Goal: Information Seeking & Learning: Check status

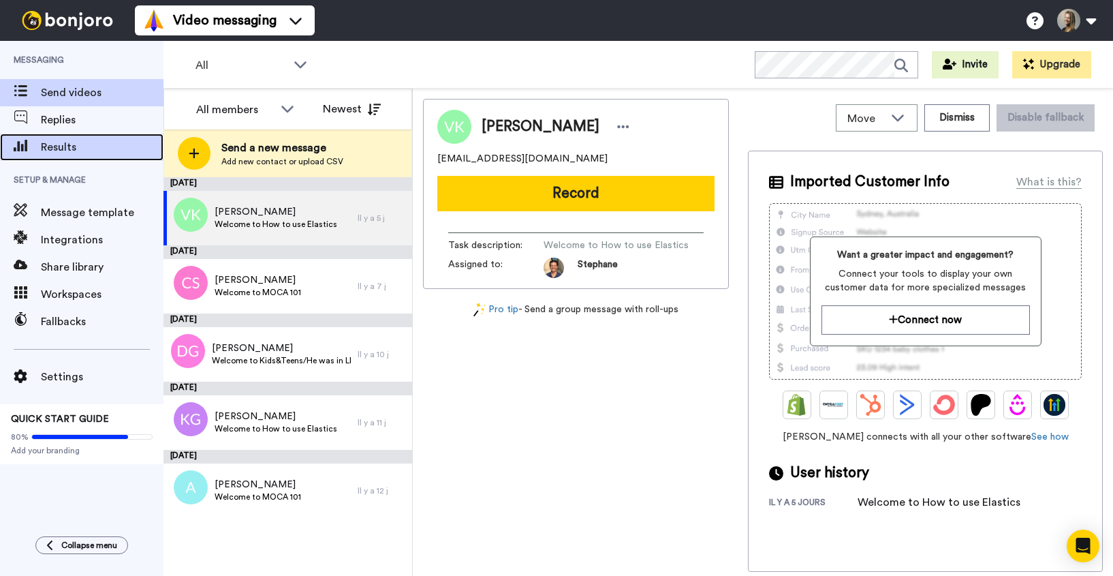
drag, startPoint x: 59, startPoint y: 104, endPoint x: 65, endPoint y: 146, distance: 43.5
click at [65, 146] on span "Results" at bounding box center [102, 147] width 123 height 16
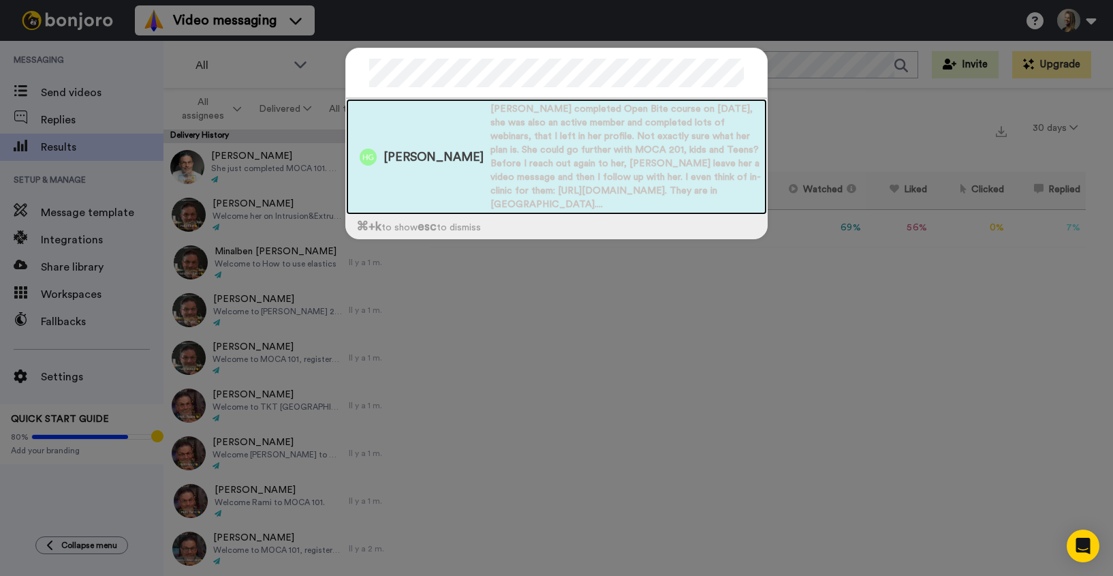
click at [490, 139] on span "Heidi completed Open Bite course on June 24th, she was also an active member an…" at bounding box center [628, 156] width 277 height 109
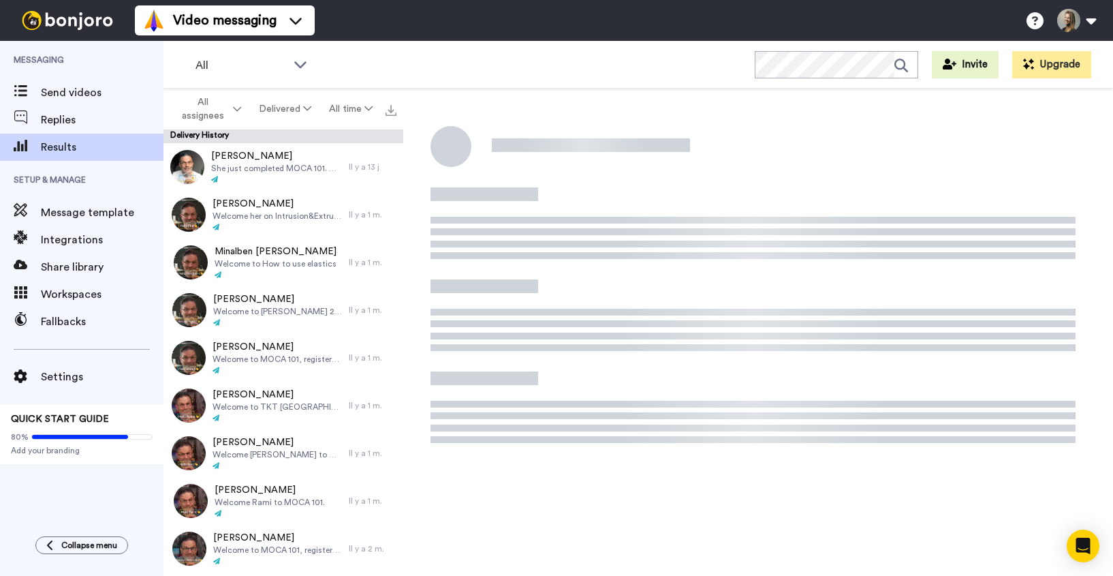
scroll to position [7, 0]
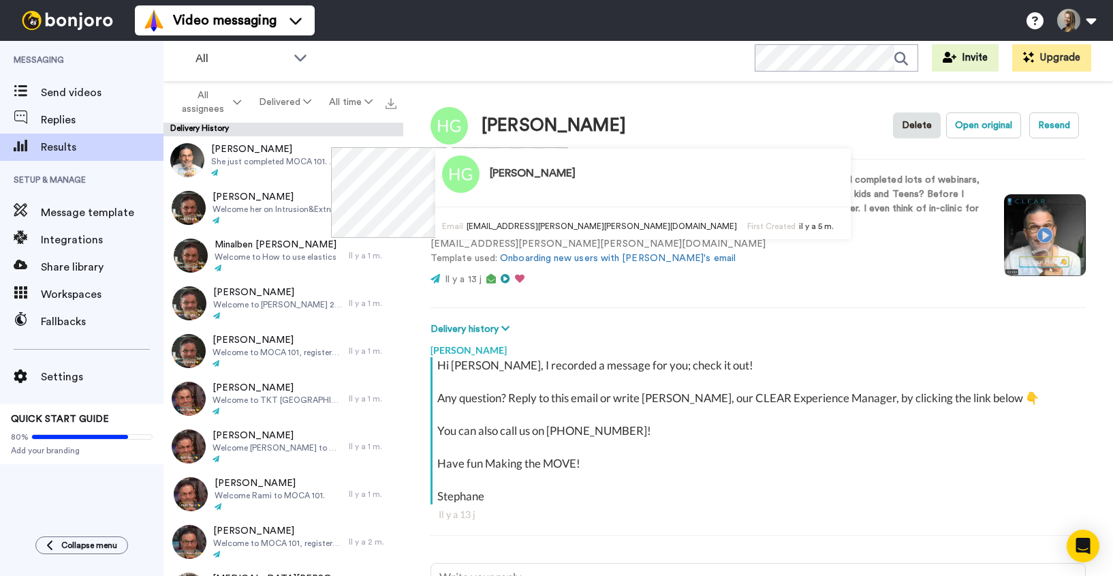
click at [905, 380] on div "Hi Heidi, I recorded a message for you; check it out! Any question? Reply to th…" at bounding box center [759, 430] width 645 height 147
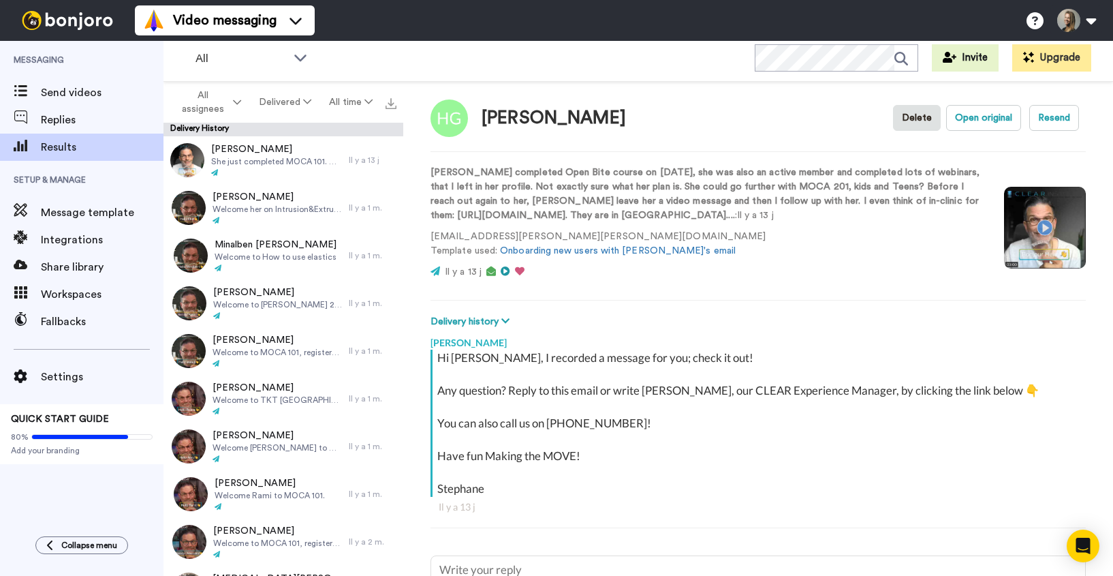
scroll to position [0, 0]
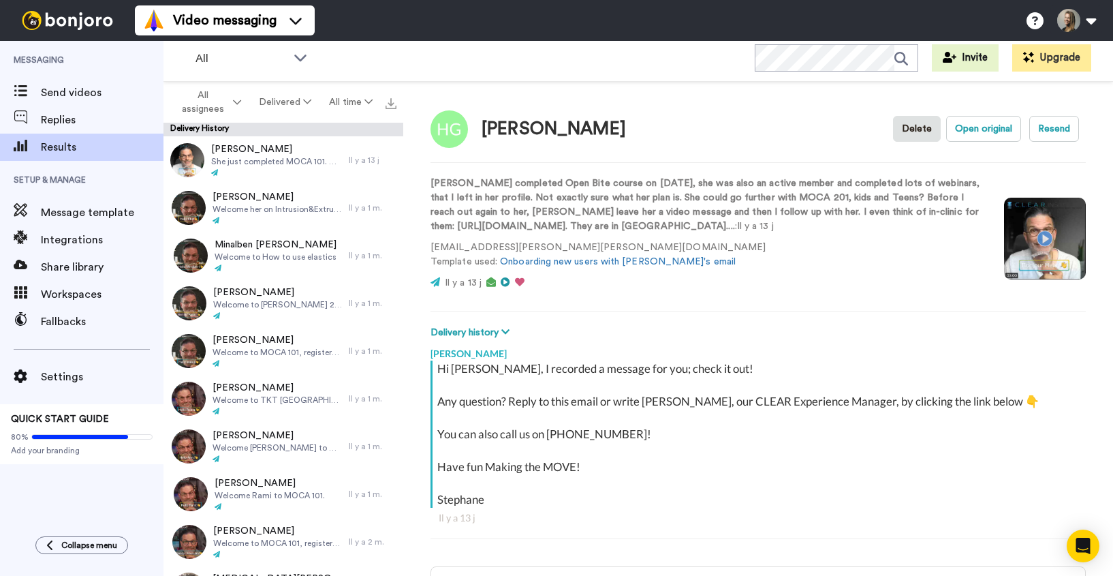
click at [1044, 230] on video at bounding box center [1045, 239] width 82 height 82
type textarea "x"
click at [100, 103] on div "Send videos" at bounding box center [81, 92] width 163 height 27
